Goal: Complete application form: Complete application form

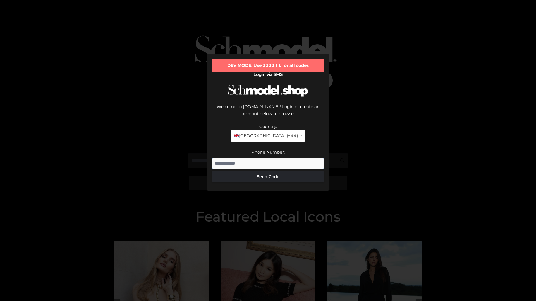
click at [268, 158] on input "Phone Number:" at bounding box center [268, 163] width 112 height 11
type input "**********"
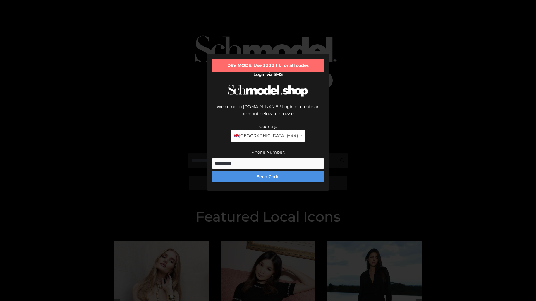
click at [268, 171] on button "Send Code" at bounding box center [268, 176] width 112 height 11
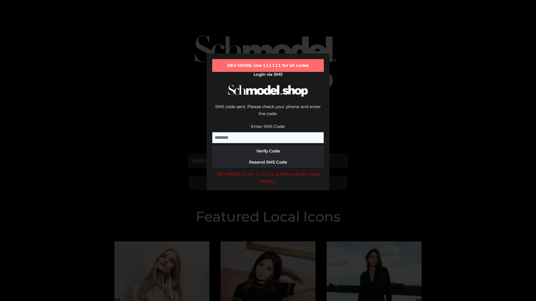
click at [268, 132] on input "Enter SMS Code:" at bounding box center [268, 137] width 112 height 11
type input "******"
click at [268, 146] on button "Verify Code" at bounding box center [268, 151] width 112 height 11
click at [268, 171] on div "DEV MODE: Enter 111111 as SMS code (or leave empty)." at bounding box center [268, 178] width 112 height 14
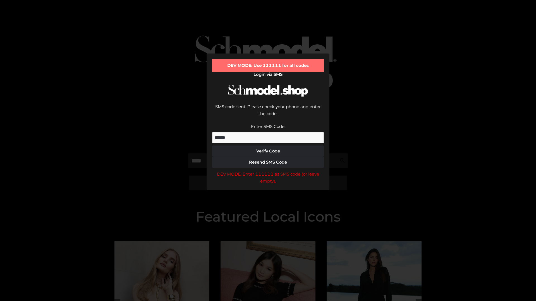
click at [268, 171] on div "DEV MODE: Enter 111111 as SMS code (or leave empty)." at bounding box center [268, 178] width 112 height 14
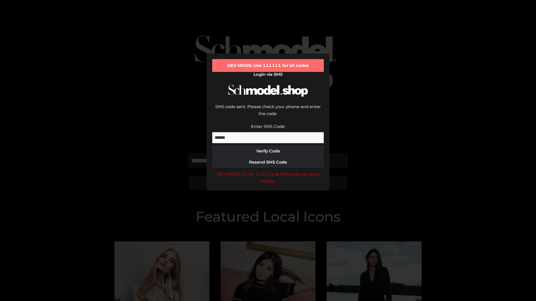
click at [268, 171] on div "DEV MODE: Enter 111111 as SMS code (or leave empty)." at bounding box center [268, 178] width 112 height 14
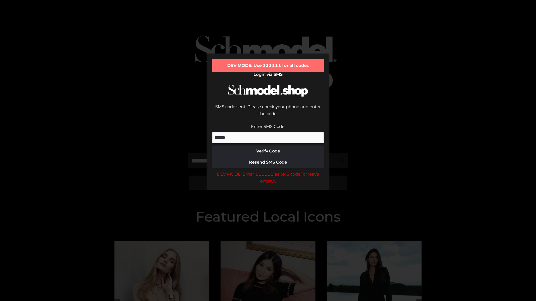
click at [268, 171] on div "DEV MODE: Enter 111111 as SMS code (or leave empty)." at bounding box center [268, 178] width 112 height 14
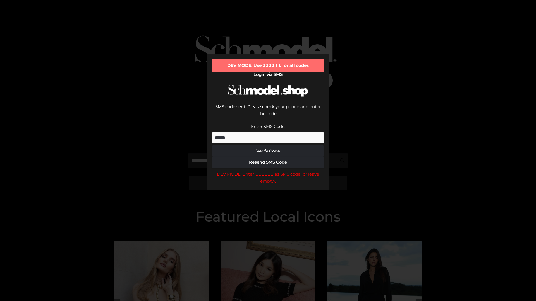
click at [268, 171] on div "DEV MODE: Enter 111111 as SMS code (or leave empty)." at bounding box center [268, 178] width 112 height 14
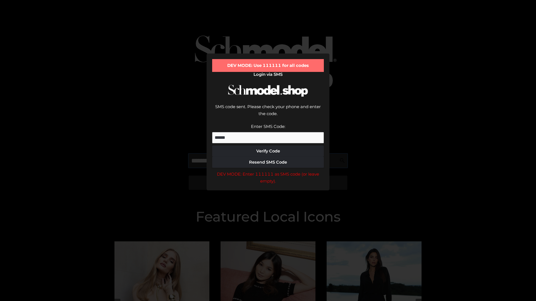
scroll to position [0, 0]
click at [268, 171] on div "DEV MODE: Enter 111111 as SMS code (or leave empty)." at bounding box center [268, 178] width 112 height 14
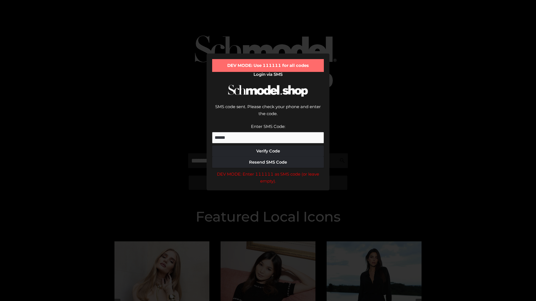
click at [268, 171] on div "DEV MODE: Enter 111111 as SMS code (or leave empty)." at bounding box center [268, 178] width 112 height 14
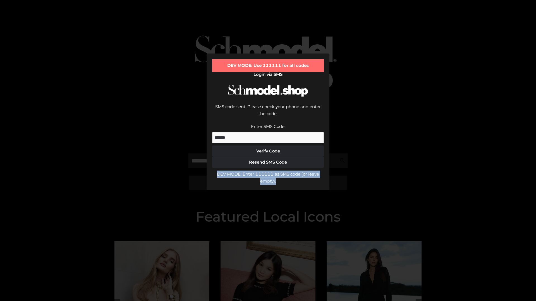
scroll to position [0, 0]
type input "**********"
